Goal: Transaction & Acquisition: Purchase product/service

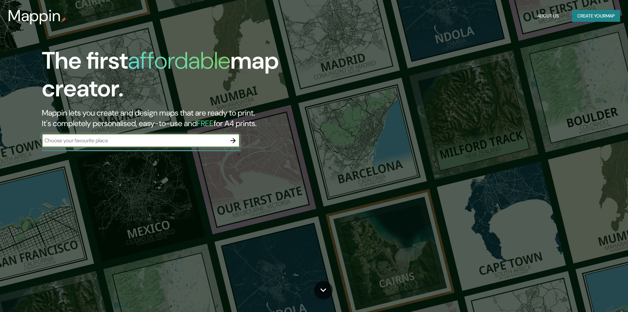
click at [197, 138] on input "text" at bounding box center [134, 140] width 185 height 8
type input "Llacanora, [GEOGRAPHIC_DATA], [GEOGRAPHIC_DATA]"
click at [174, 141] on input "Llacanora, [GEOGRAPHIC_DATA], [GEOGRAPHIC_DATA]" at bounding box center [134, 140] width 185 height 8
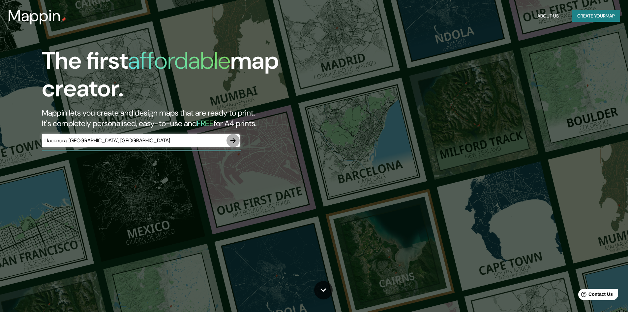
click at [235, 141] on icon "button" at bounding box center [232, 140] width 5 height 5
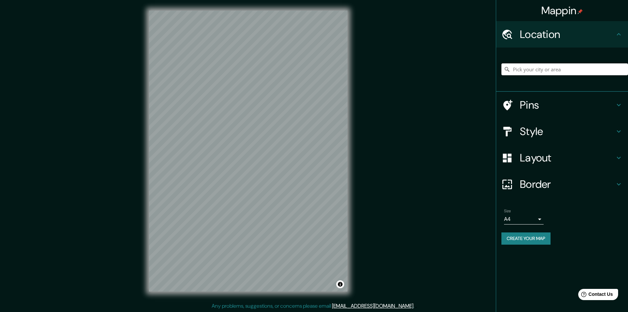
click at [566, 69] on input "Pick your city or area" at bounding box center [564, 69] width 127 height 12
type input "Cajamarca, [GEOGRAPHIC_DATA], [GEOGRAPHIC_DATA]"
click at [366, 200] on div "Mappin Location [GEOGRAPHIC_DATA], [GEOGRAPHIC_DATA], [GEOGRAPHIC_DATA] [GEOGRA…" at bounding box center [314, 156] width 628 height 312
click at [433, 237] on div "Mappin Location [GEOGRAPHIC_DATA], [GEOGRAPHIC_DATA], [GEOGRAPHIC_DATA] [GEOGRA…" at bounding box center [314, 156] width 628 height 312
